Goal: Information Seeking & Learning: Learn about a topic

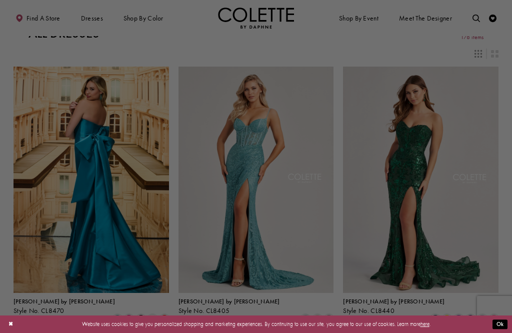
click at [65, 197] on div at bounding box center [258, 168] width 517 height 336
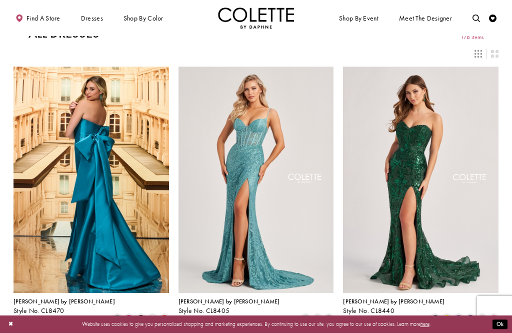
click at [36, 302] on span "[PERSON_NAME] by [PERSON_NAME]" at bounding box center [65, 301] width 102 height 8
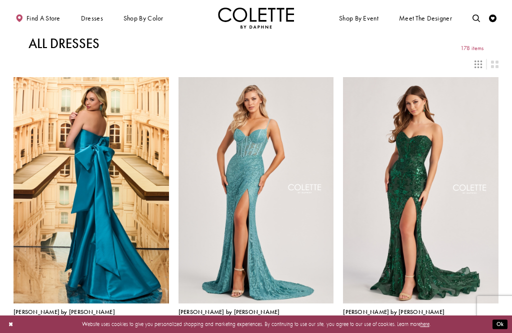
click at [474, 48] on span "178 items" at bounding box center [472, 48] width 23 height 7
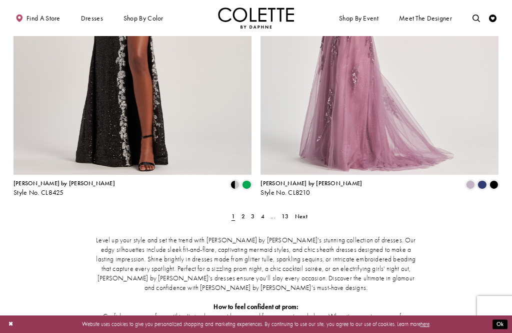
scroll to position [1364, 0]
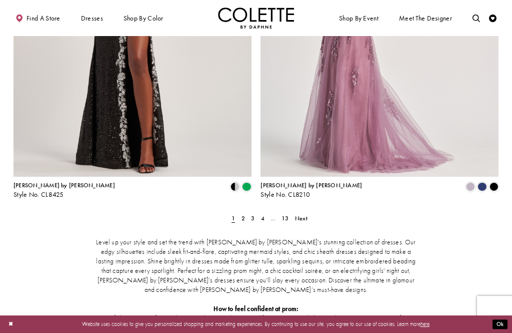
click at [236, 213] on span "1" at bounding box center [234, 218] width 8 height 11
click at [242, 214] on span "2" at bounding box center [244, 218] width 4 height 8
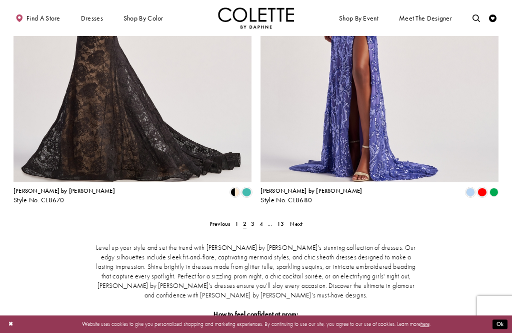
scroll to position [1363, 0]
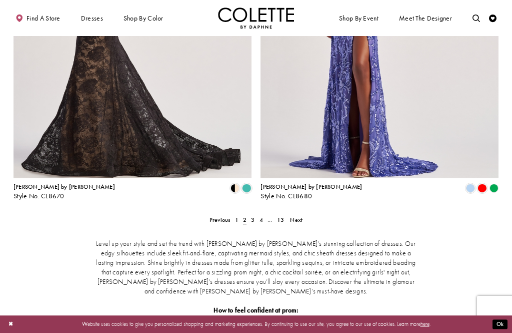
click at [298, 216] on span "Next" at bounding box center [296, 220] width 13 height 8
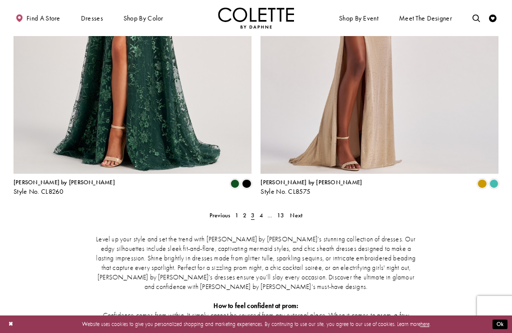
scroll to position [1362, 0]
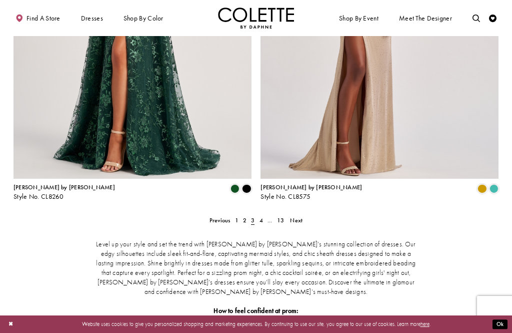
click at [292, 216] on span "Next" at bounding box center [296, 220] width 13 height 8
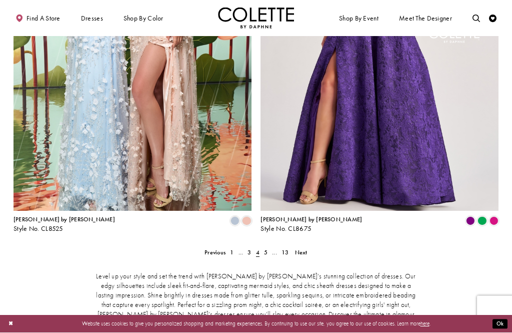
scroll to position [1330, 0]
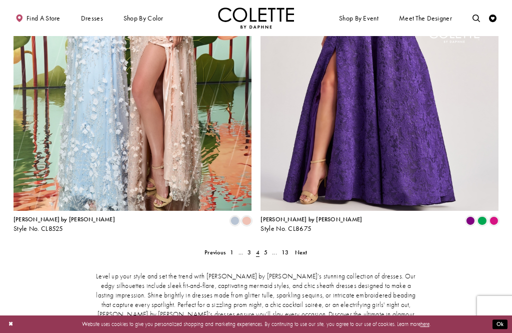
click at [303, 248] on span "Next" at bounding box center [301, 252] width 13 height 8
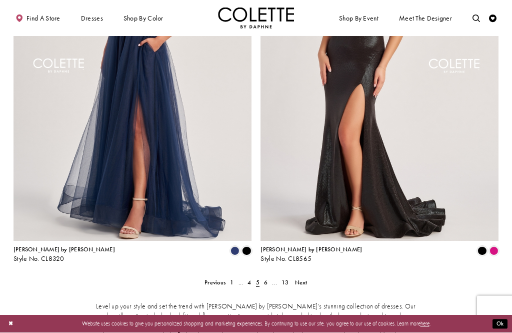
scroll to position [1300, 0]
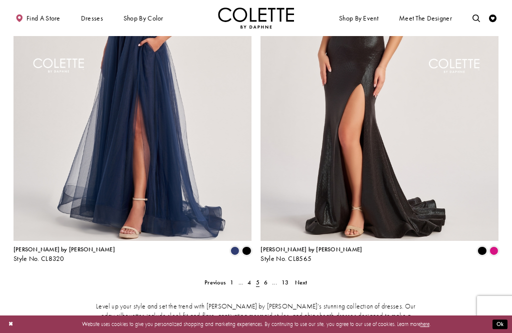
click at [302, 277] on link "Next" at bounding box center [301, 282] width 17 height 11
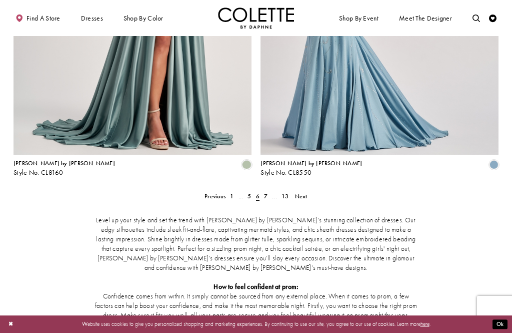
scroll to position [1379, 0]
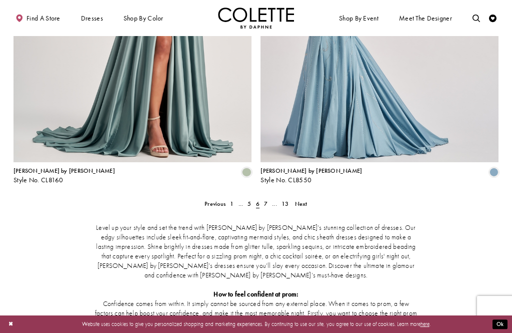
click at [294, 198] on link "Next" at bounding box center [301, 203] width 17 height 11
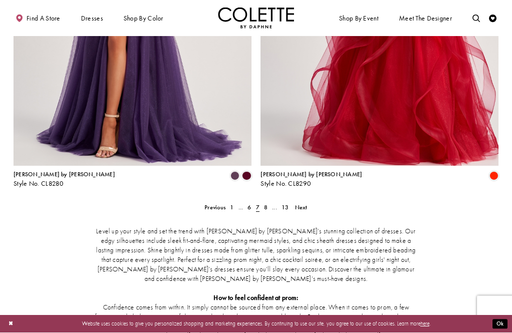
scroll to position [1375, 0]
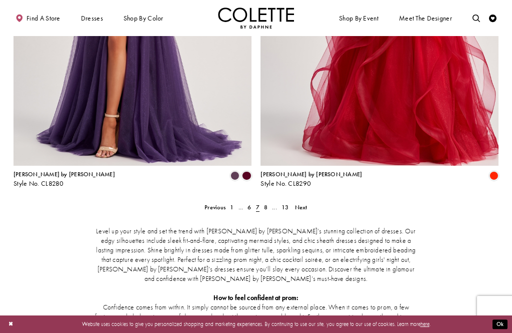
click at [304, 203] on span "Next" at bounding box center [301, 207] width 13 height 8
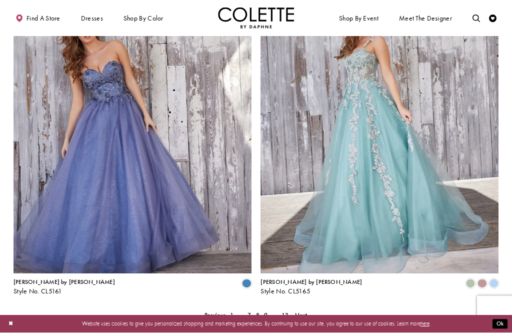
scroll to position [1267, 0]
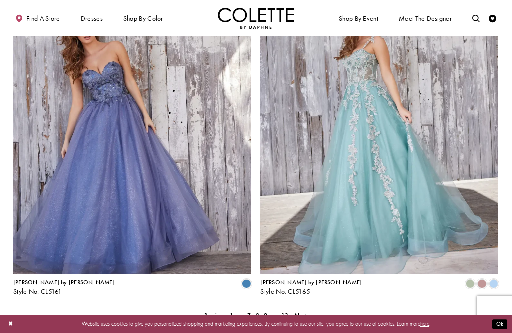
click at [302, 311] on span "Next" at bounding box center [301, 315] width 13 height 8
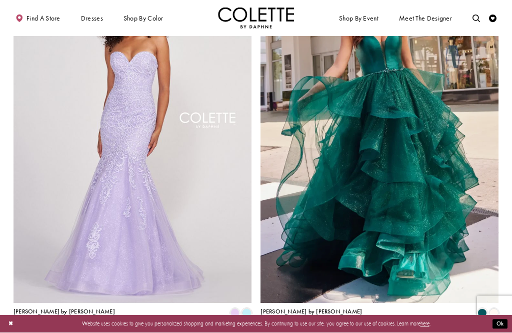
scroll to position [1238, 0]
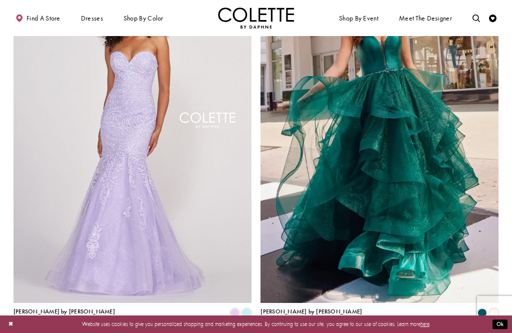
click at [181, 210] on img "Visit Colette by Daphne Style No. CL2005 Page" at bounding box center [133, 129] width 238 height 346
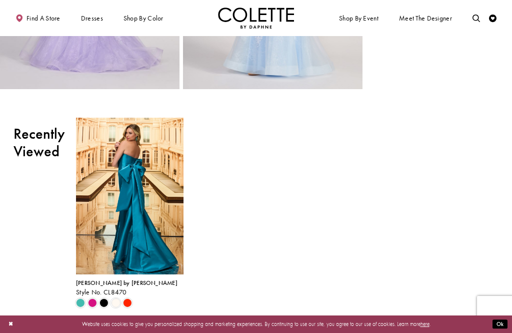
scroll to position [482, 0]
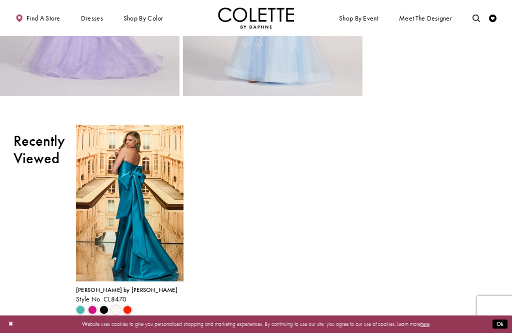
click at [149, 267] on img "Visit Colette by Daphne Style No. CL8470 Page" at bounding box center [130, 203] width 108 height 157
